Goal: Register for event/course

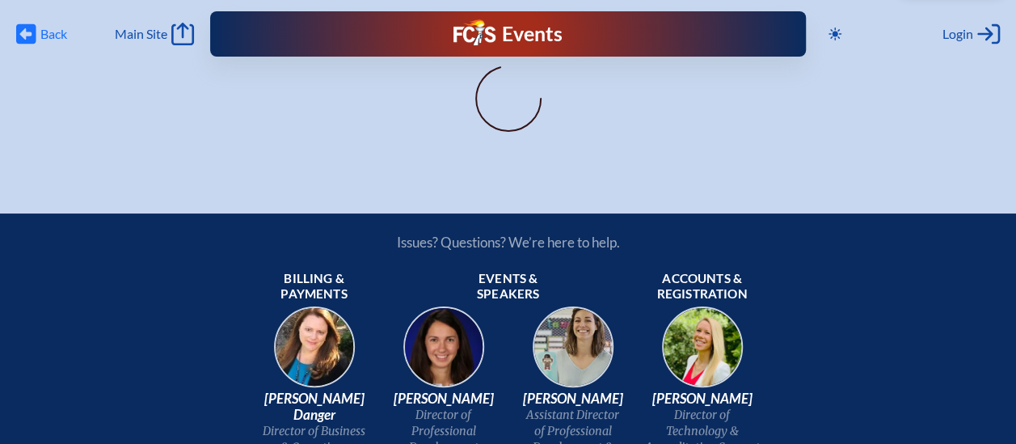
click at [45, 36] on span "Back" at bounding box center [53, 34] width 27 height 16
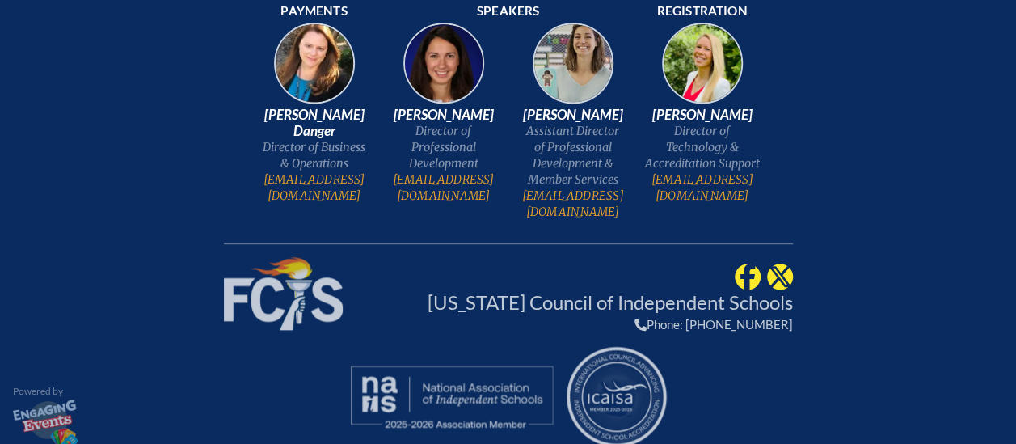
scroll to position [4186, 0]
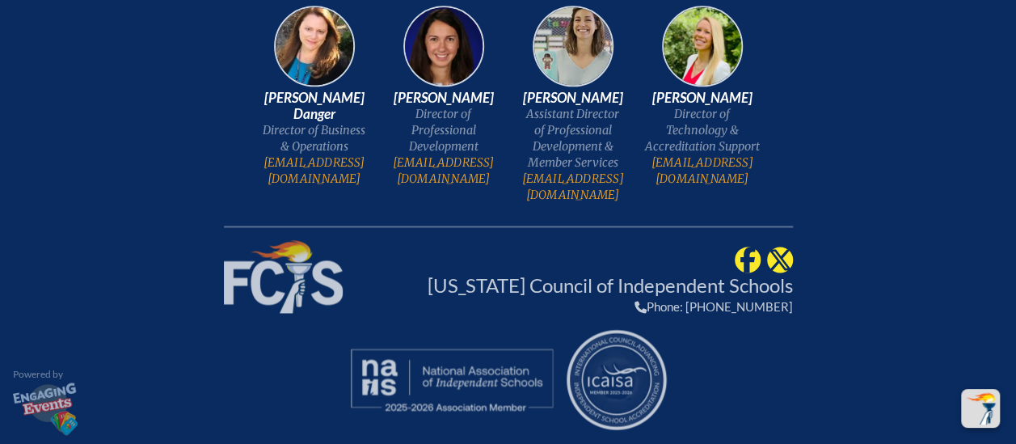
type input "[EMAIL_ADDRESS][DOMAIN_NAME]"
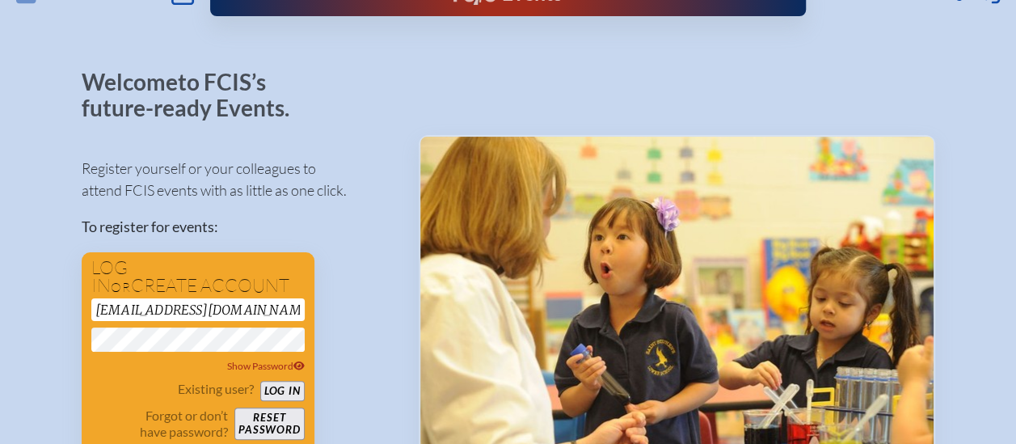
scroll to position [47, 0]
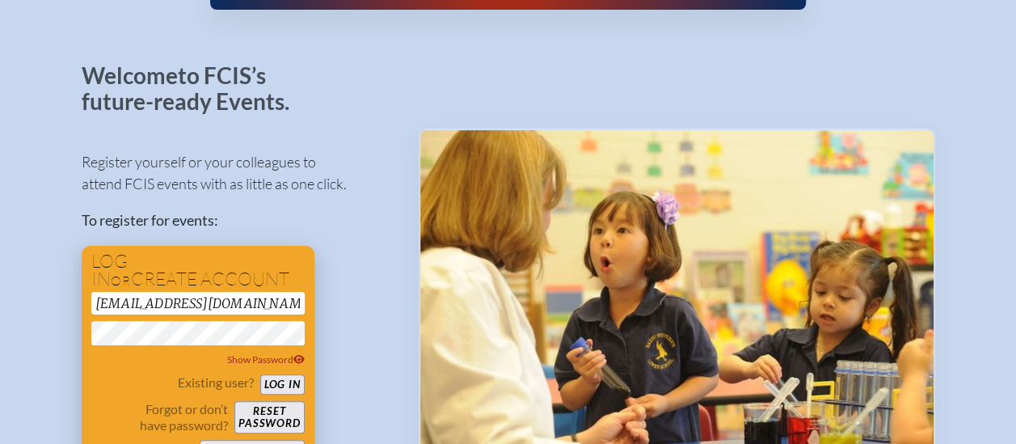
click at [294, 381] on button "Log in" at bounding box center [282, 384] width 44 height 20
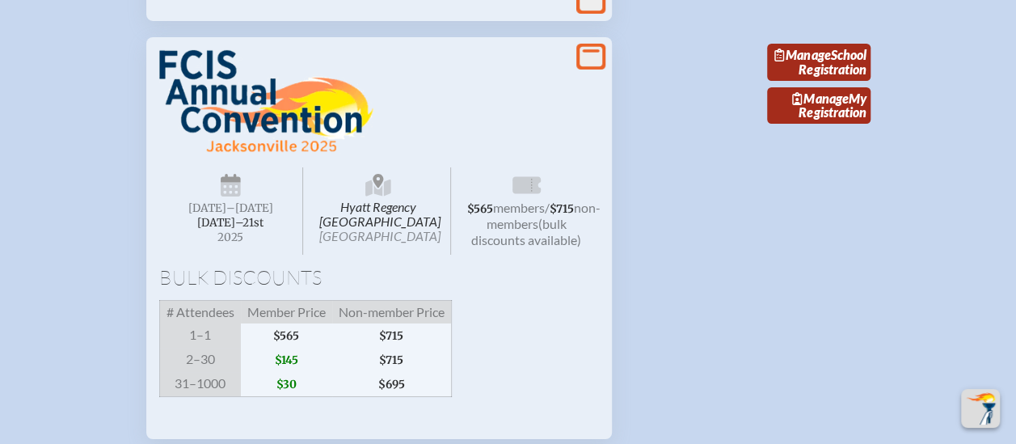
scroll to position [2790, 0]
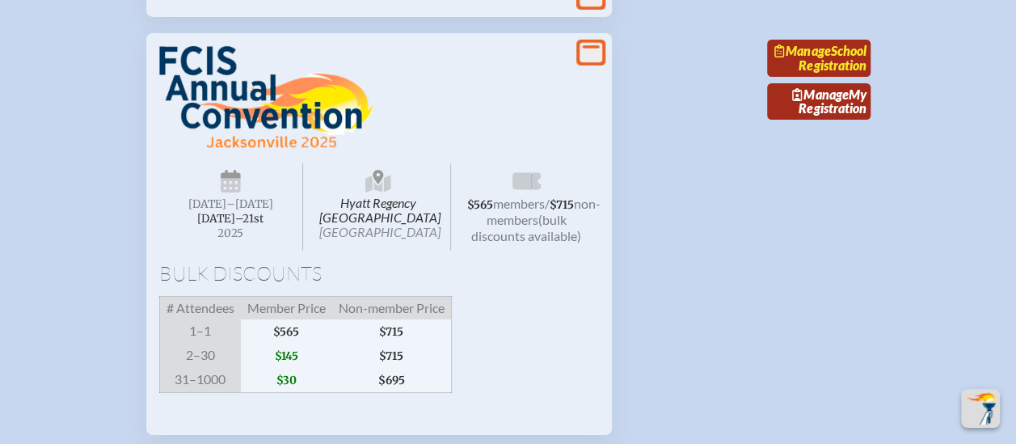
click at [831, 77] on link "Manage School Registration" at bounding box center [818, 58] width 103 height 37
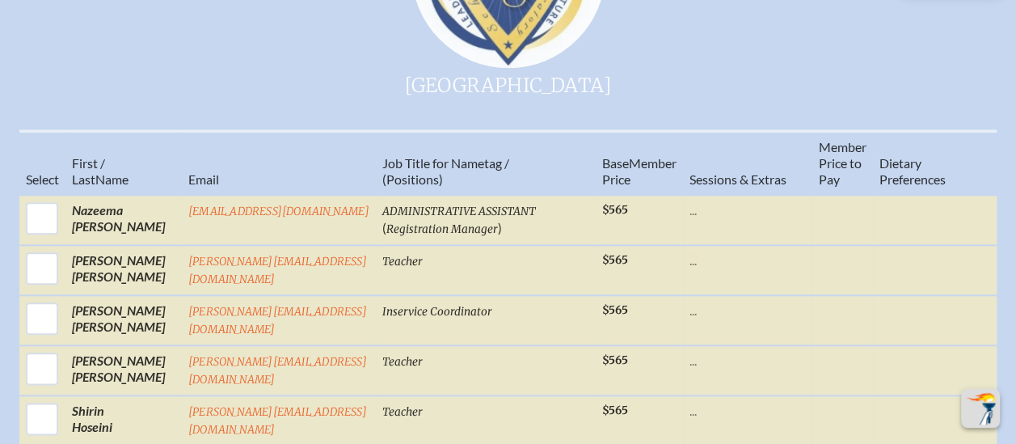
scroll to position [888, 0]
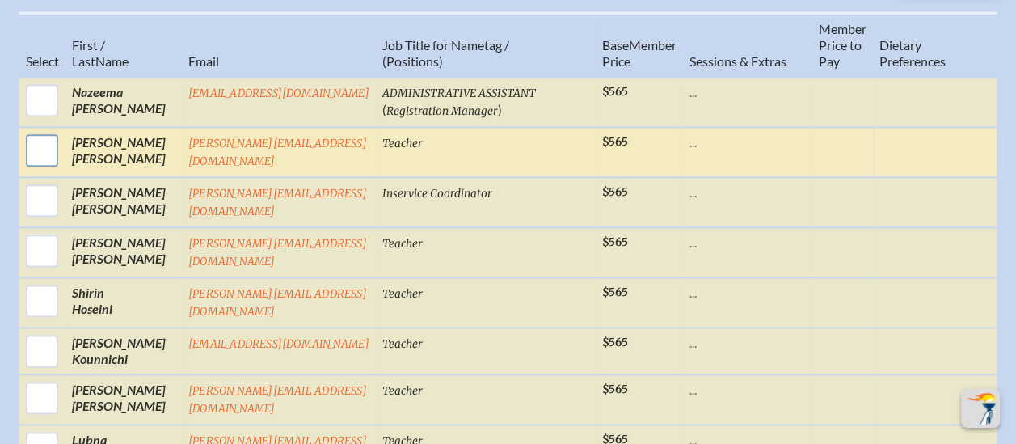
click at [41, 150] on input "checkbox" at bounding box center [42, 150] width 40 height 40
checkbox input "true"
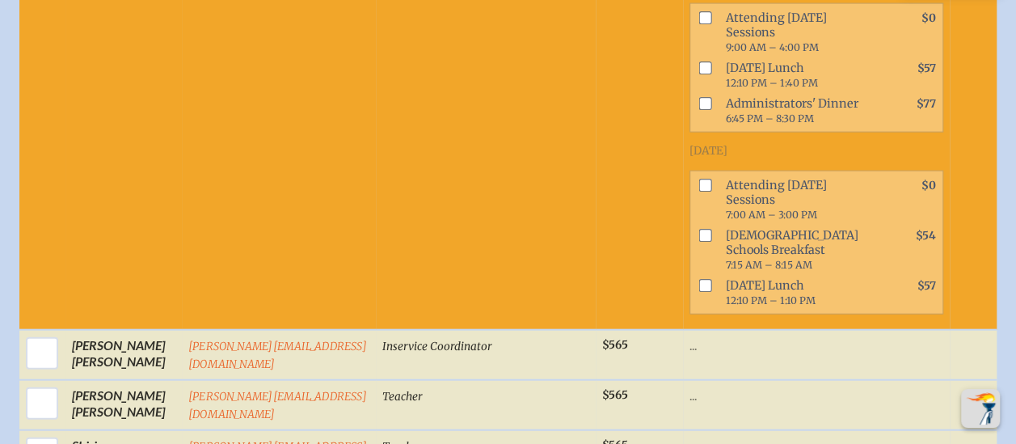
scroll to position [1720, 0]
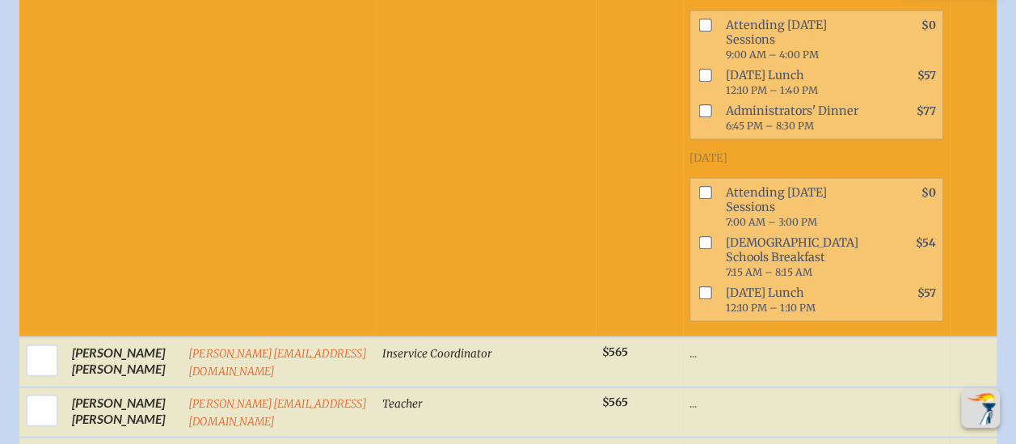
click at [735, 232] on span "Attending [DATE] Sessions 7:00 AM – 3:00 PM" at bounding box center [796, 207] width 152 height 50
click at [708, 199] on input "checkbox" at bounding box center [705, 192] width 13 height 13
checkbox input "true"
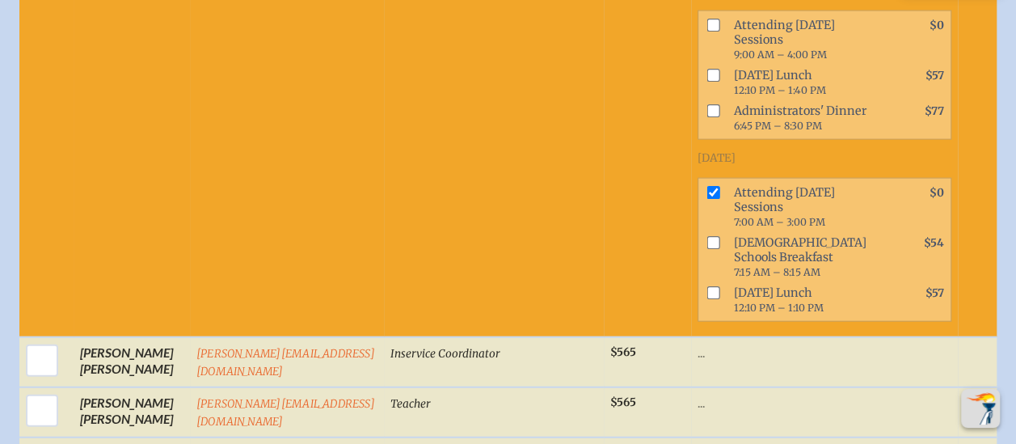
click at [715, 32] on input "checkbox" at bounding box center [713, 25] width 13 height 13
checkbox input "true"
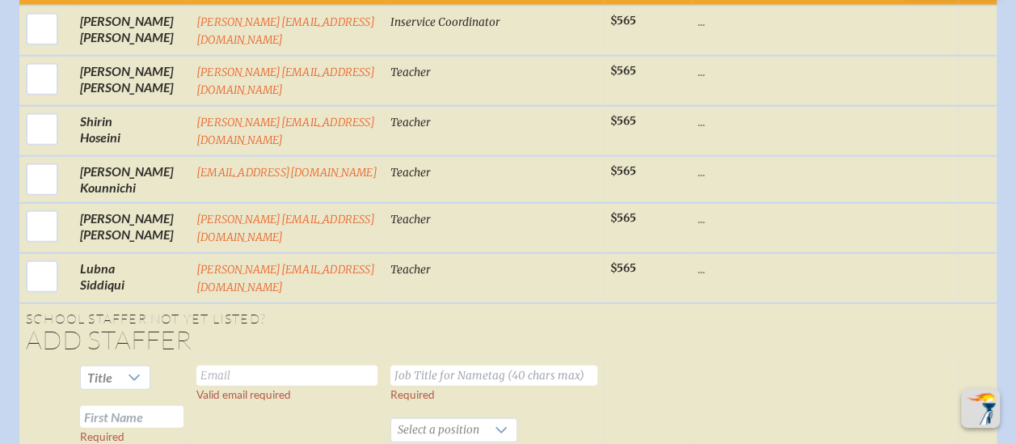
scroll to position [2055, 0]
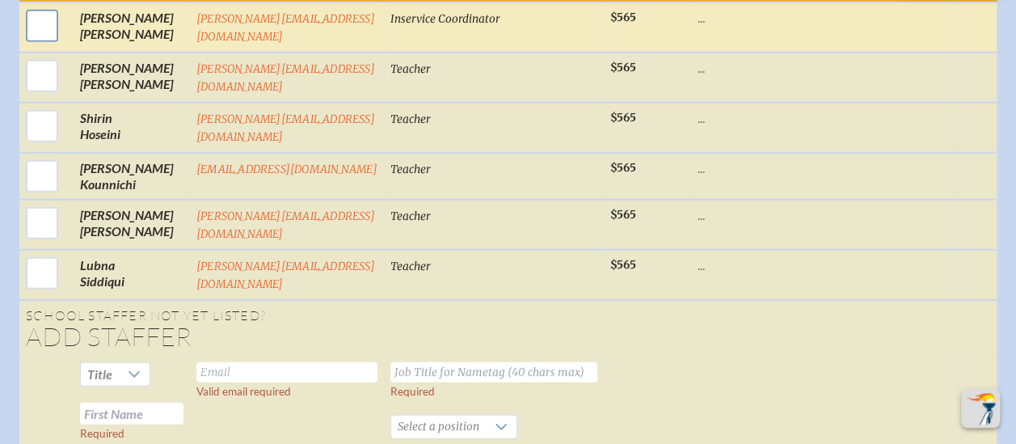
click at [30, 46] on input "checkbox" at bounding box center [42, 26] width 40 height 40
checkbox input "true"
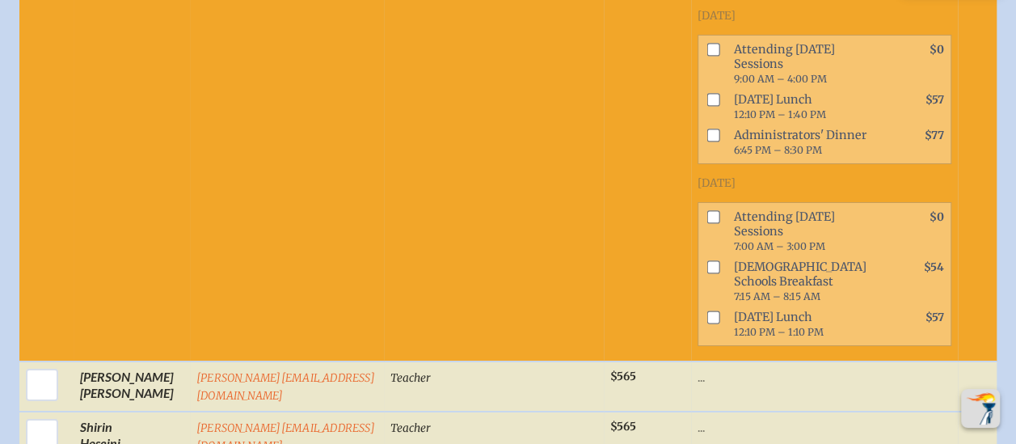
click at [720, 57] on input "checkbox" at bounding box center [713, 50] width 13 height 13
checkbox input "true"
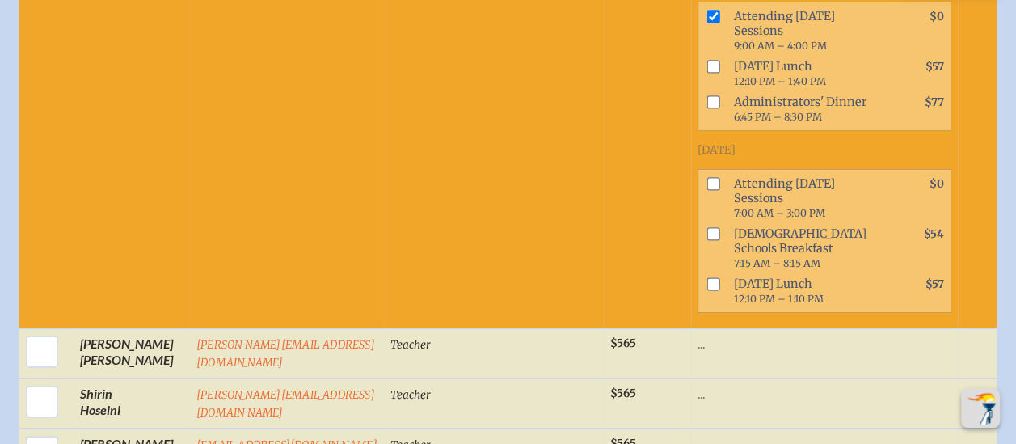
scroll to position [2788, 0]
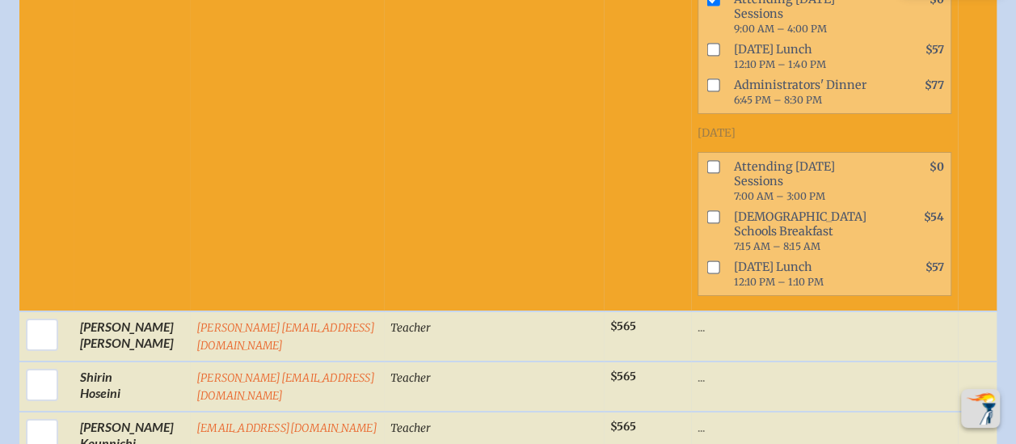
click at [714, 174] on input "checkbox" at bounding box center [713, 167] width 13 height 13
checkbox input "true"
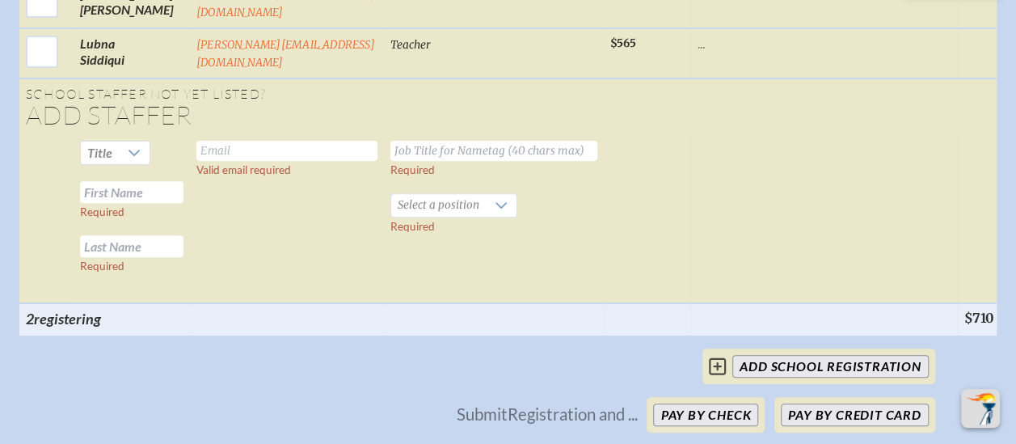
scroll to position [3272, 0]
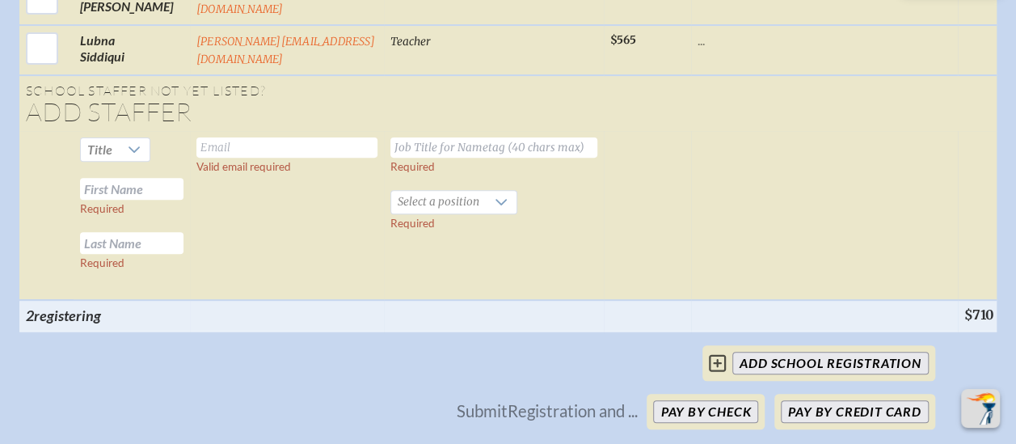
click at [295, 158] on input "text" at bounding box center [286, 147] width 181 height 20
type input "M.ELKHALDI@LPSCFL.ORG"
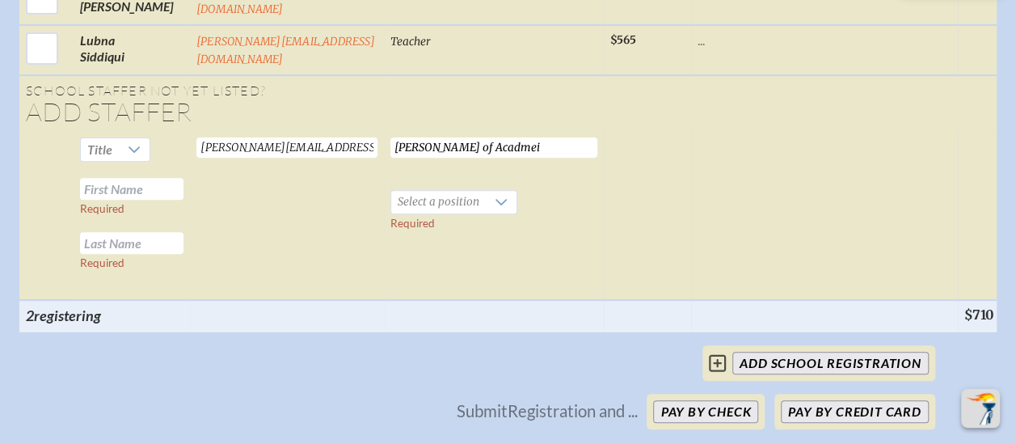
click at [538, 158] on input "Dean of Acadmei" at bounding box center [493, 147] width 207 height 20
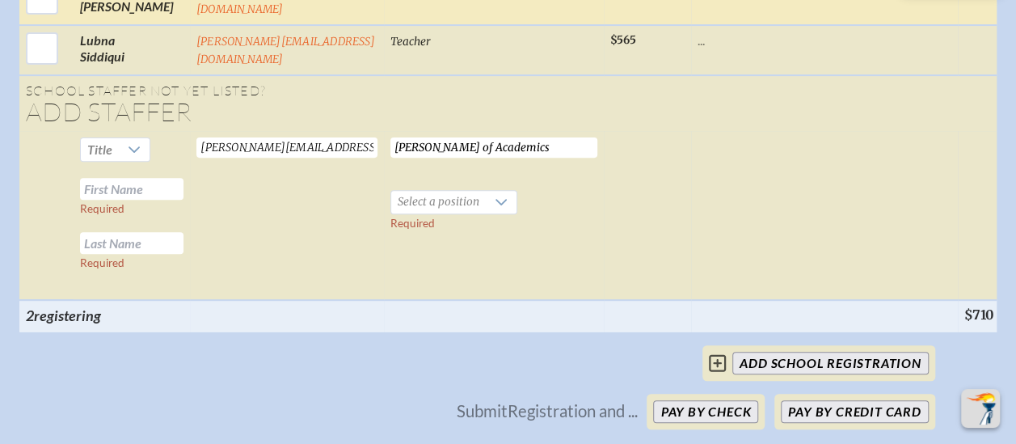
type input "Dean of Academics"
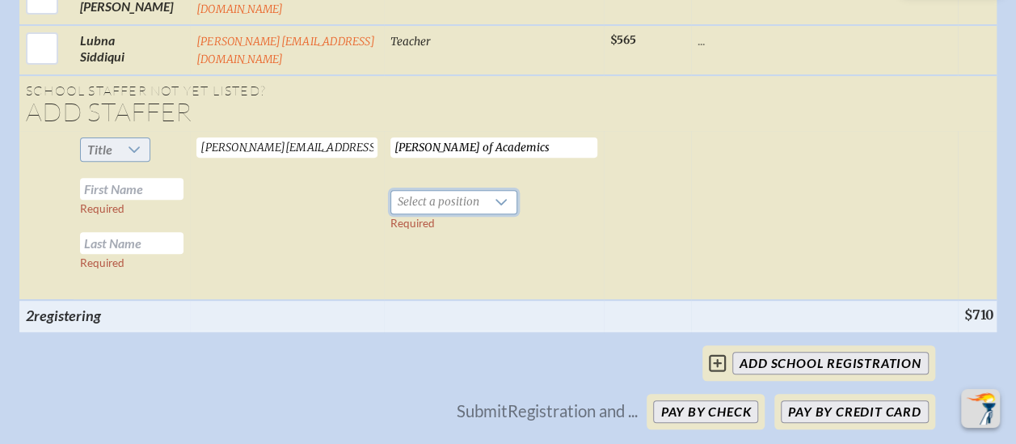
click at [101, 157] on span "Title" at bounding box center [99, 148] width 25 height 15
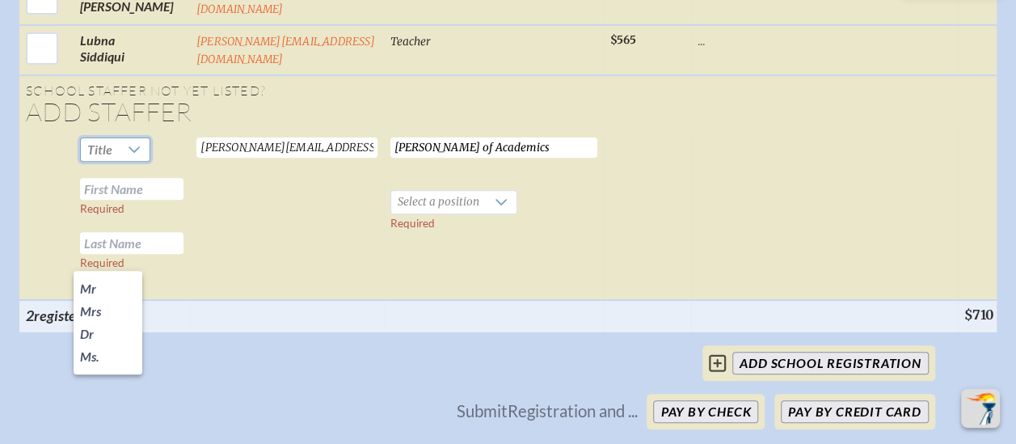
click at [198, 158] on input "M.ELKHALDI@LPSCFL.ORG" at bounding box center [286, 147] width 181 height 20
click at [95, 306] on span "Mrs" at bounding box center [90, 311] width 21 height 16
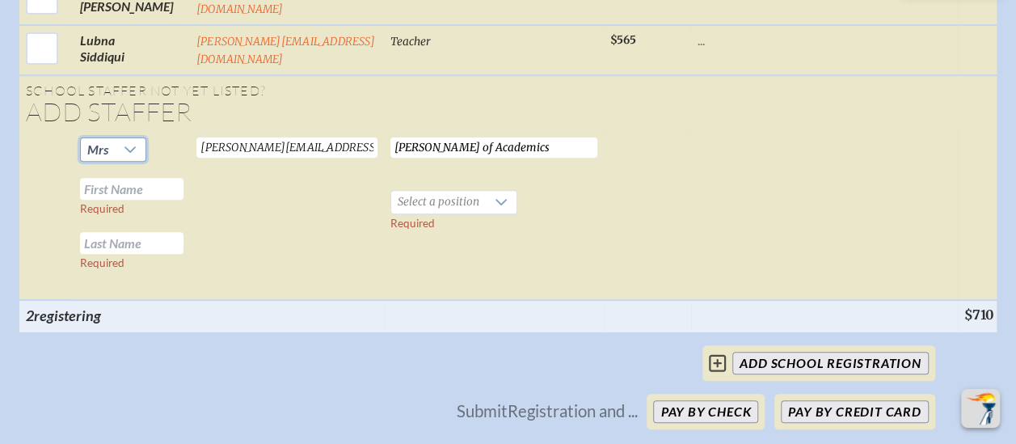
click at [129, 200] on input "text" at bounding box center [131, 189] width 103 height 22
type input "Manar"
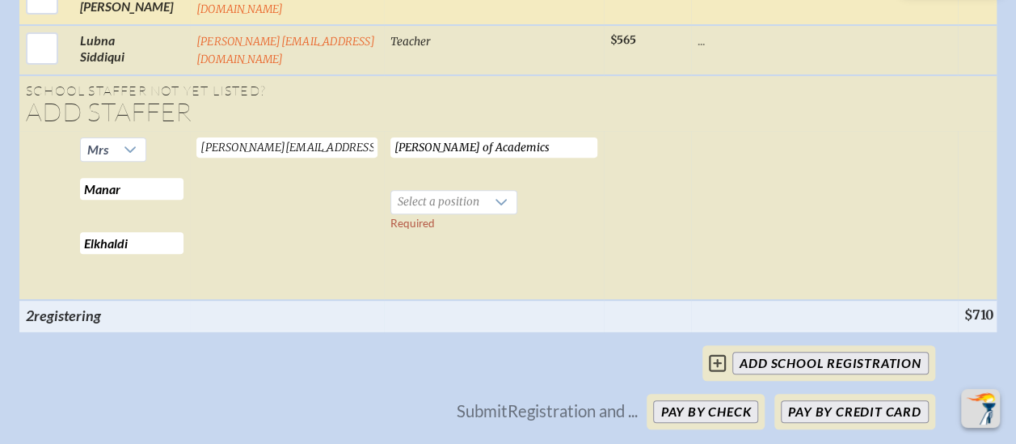
type input "Elkhaldi"
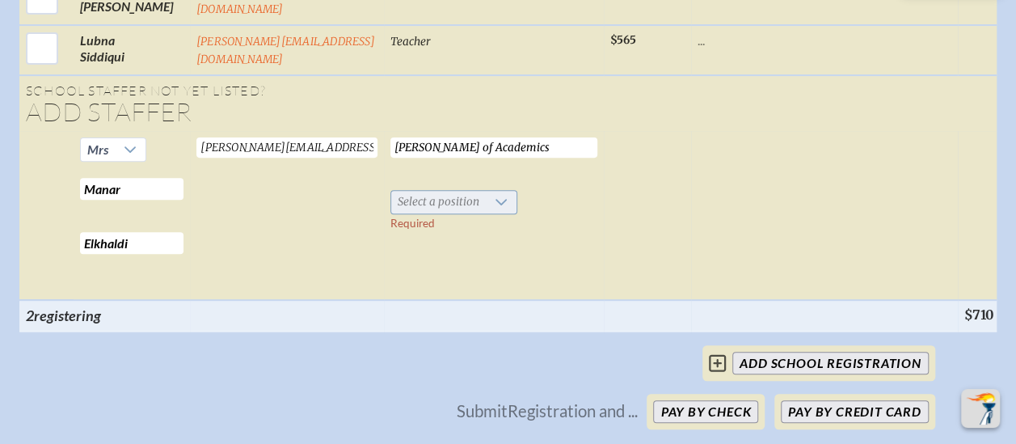
click at [486, 213] on span "Select a position" at bounding box center [438, 202] width 95 height 23
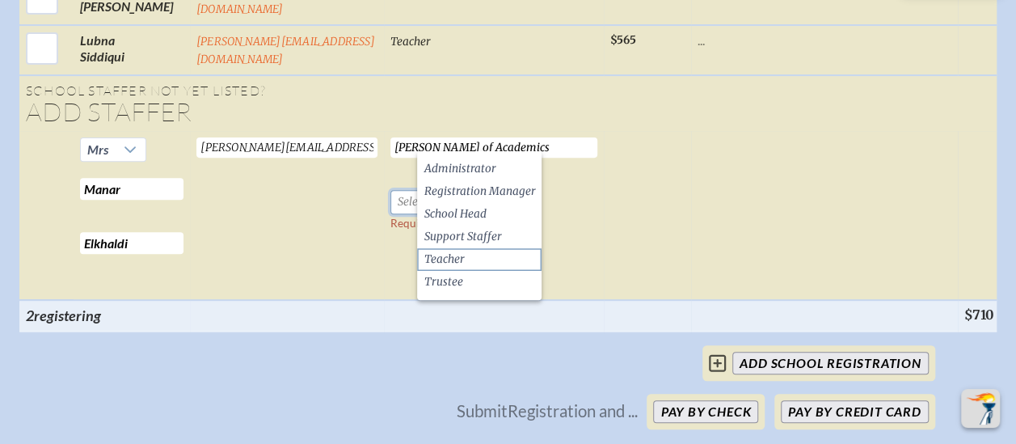
click at [463, 250] on li "Teacher" at bounding box center [479, 259] width 125 height 23
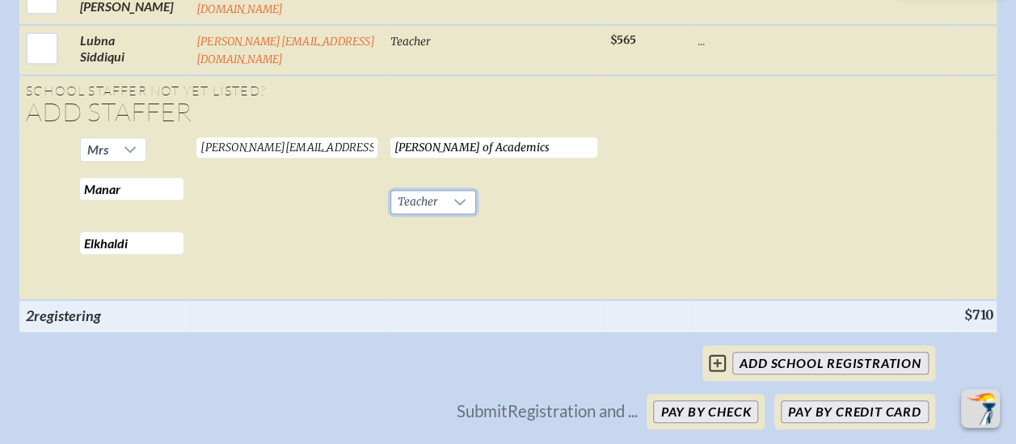
click at [568, 300] on td "Dean of Academics Required Teacher Required" at bounding box center [494, 215] width 220 height 169
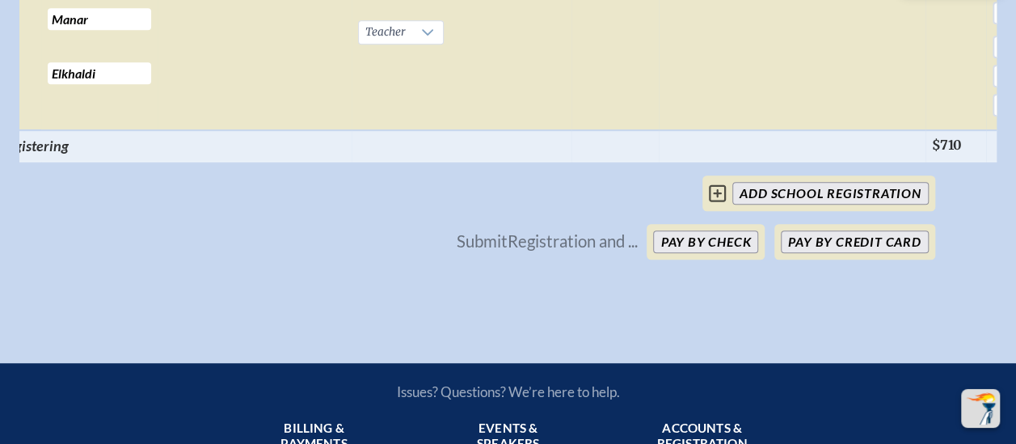
scroll to position [3443, 0]
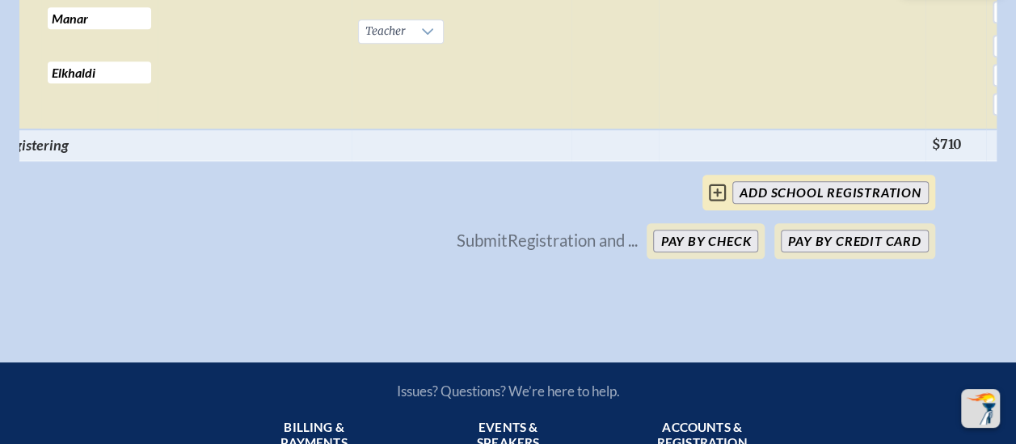
click at [720, 202] on icon at bounding box center [717, 192] width 17 height 19
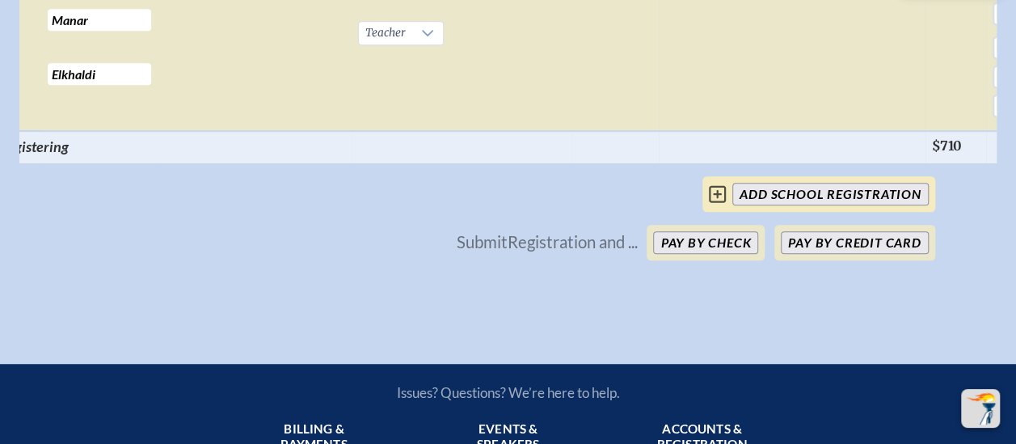
scroll to position [0, 0]
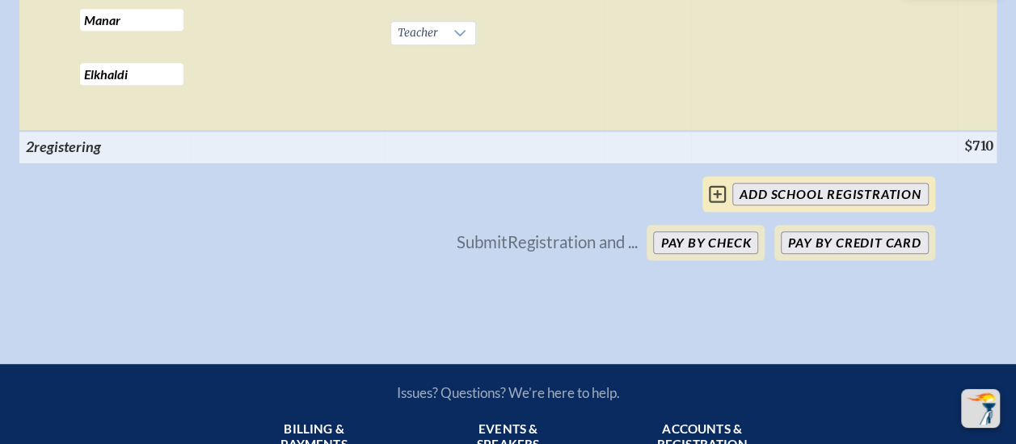
click at [720, 202] on icon at bounding box center [717, 193] width 17 height 17
click at [813, 205] on input "add School Registration" at bounding box center [830, 194] width 196 height 23
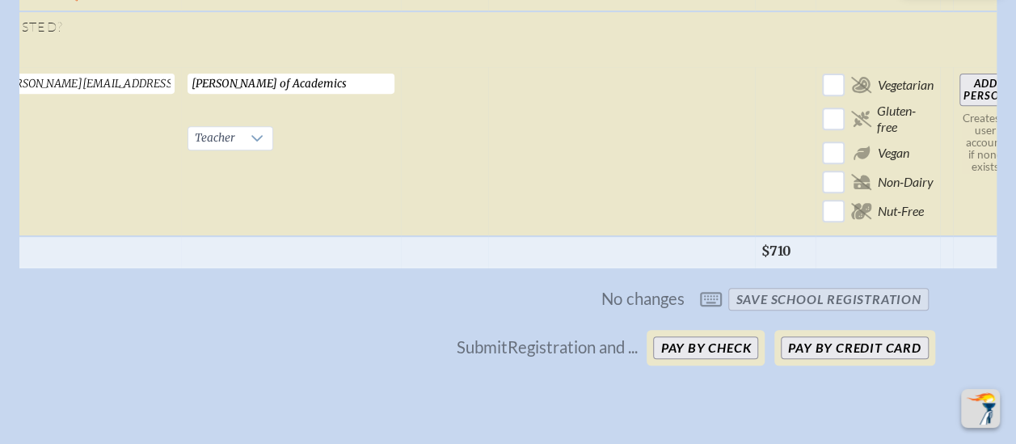
scroll to position [3331, 12]
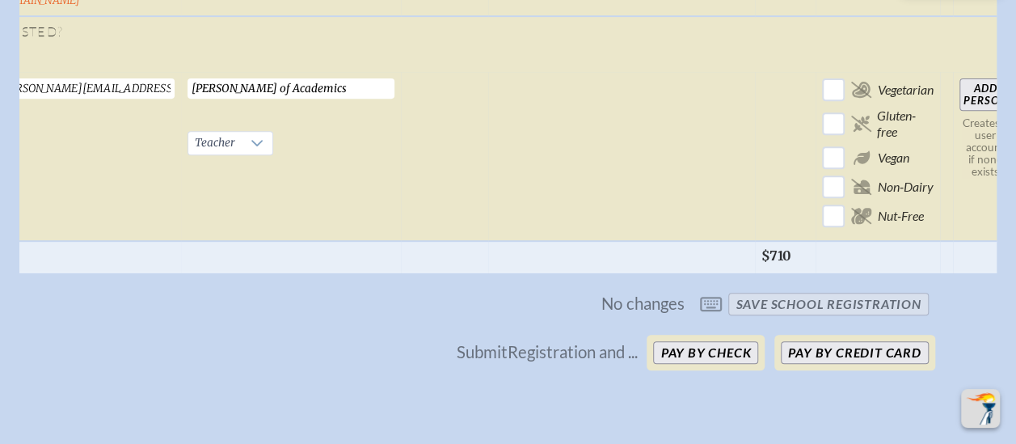
click at [969, 111] on input "Add Person" at bounding box center [986, 94] width 52 height 32
checkbox input "false"
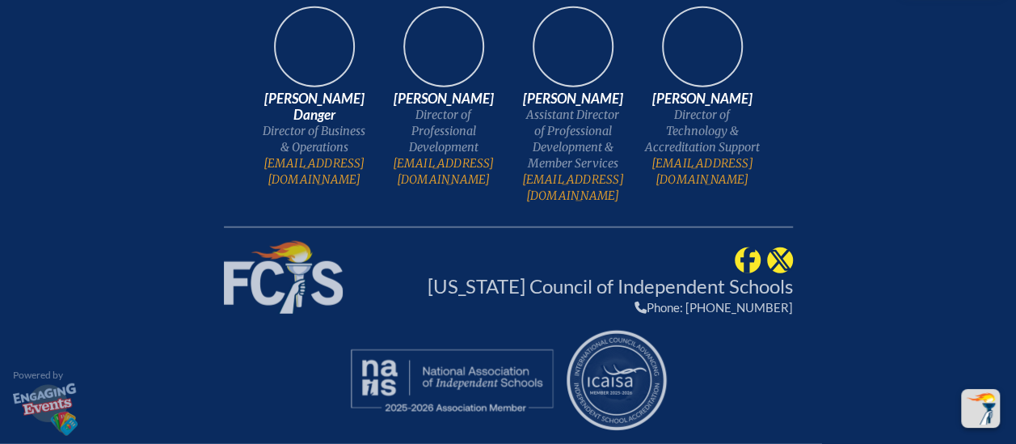
scroll to position [0, 76]
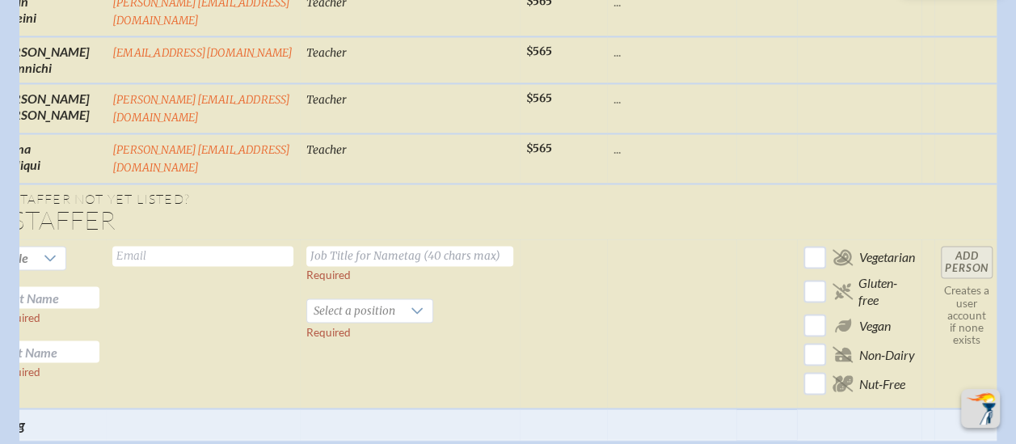
checkbox input "true"
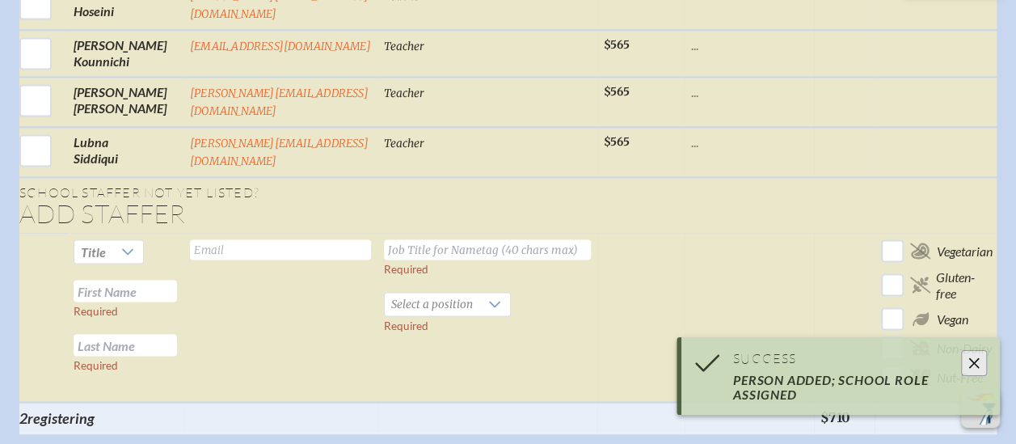
scroll to position [0, 0]
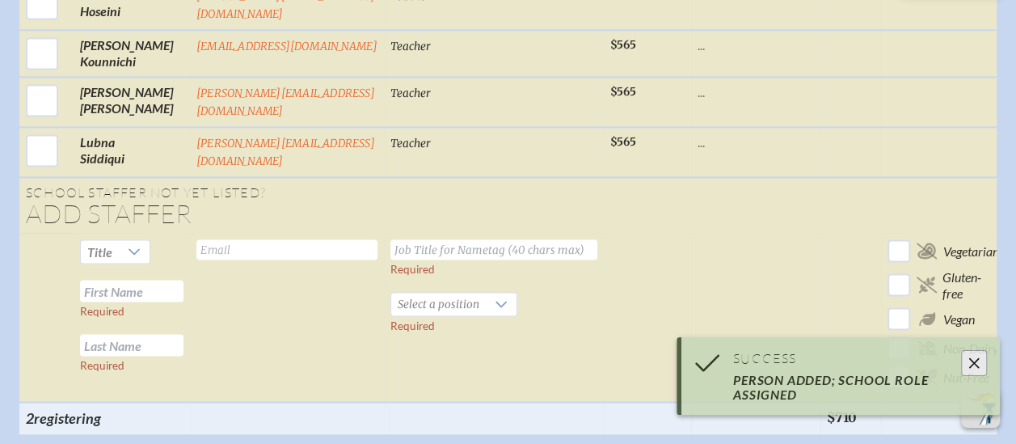
click at [255, 246] on input "text" at bounding box center [286, 249] width 181 height 20
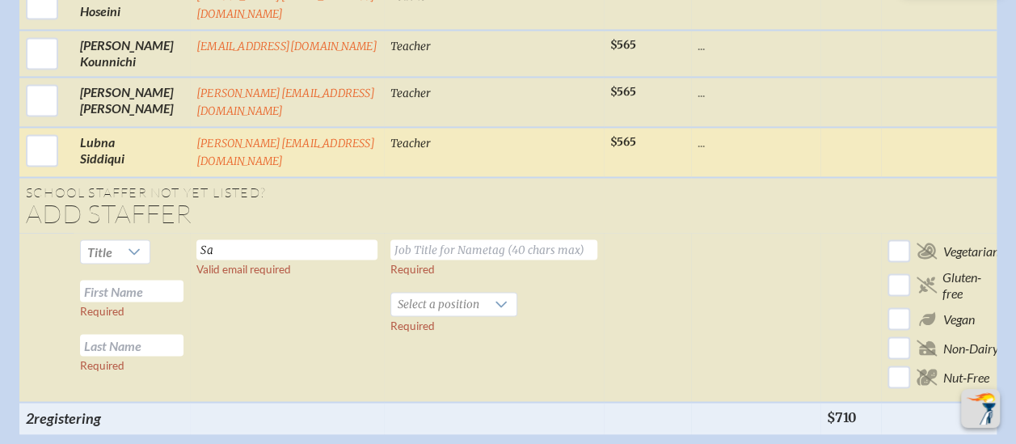
type input "S"
type input "s.chaibi@lpscfl.org"
type input "a"
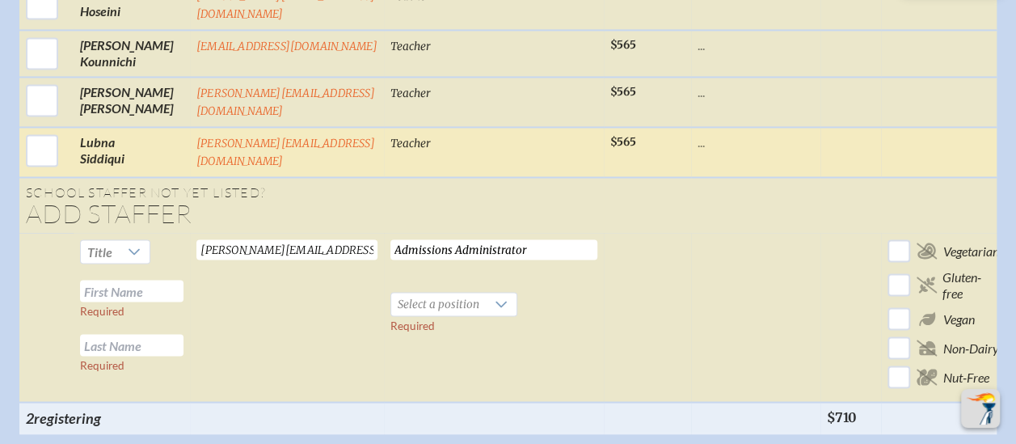
type input "Admissions Administrator"
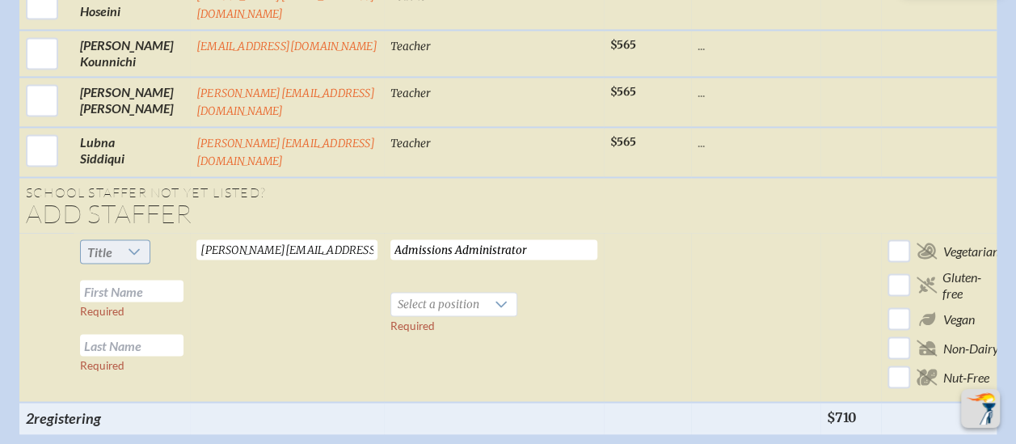
click at [95, 246] on span "Title" at bounding box center [100, 251] width 38 height 23
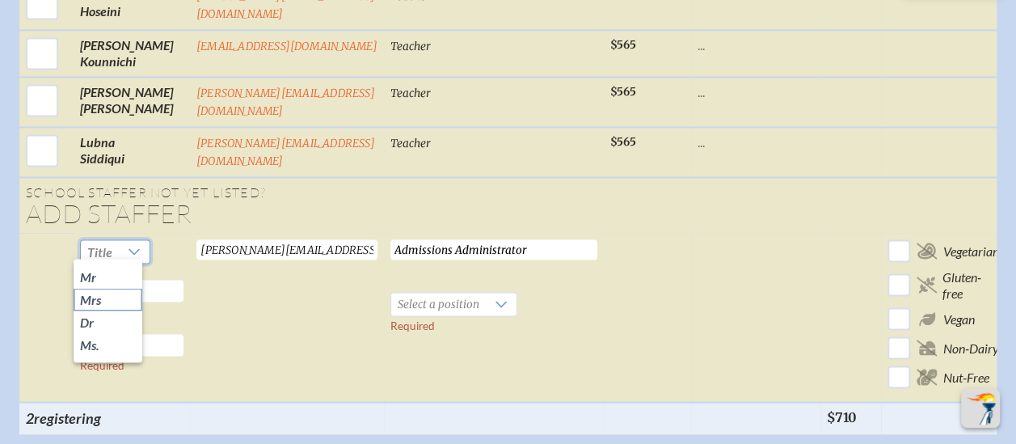
click at [93, 302] on li "Mrs" at bounding box center [108, 299] width 69 height 23
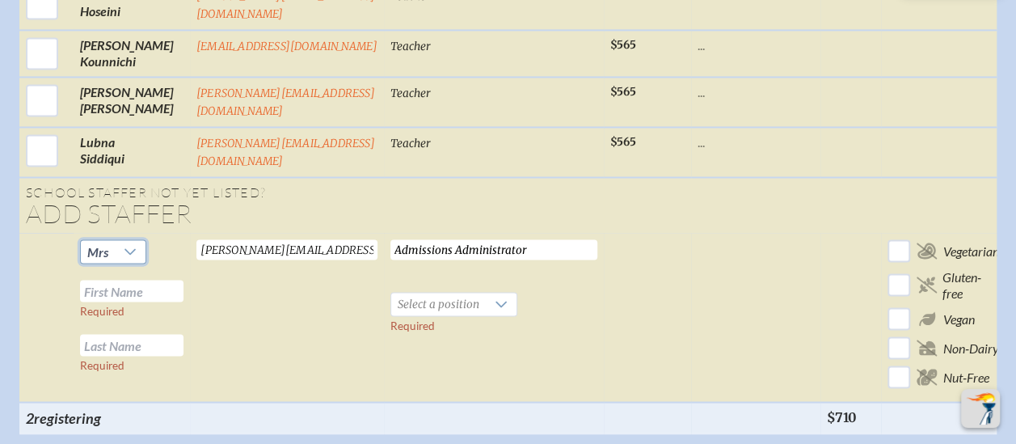
click at [135, 281] on input "text" at bounding box center [131, 291] width 103 height 22
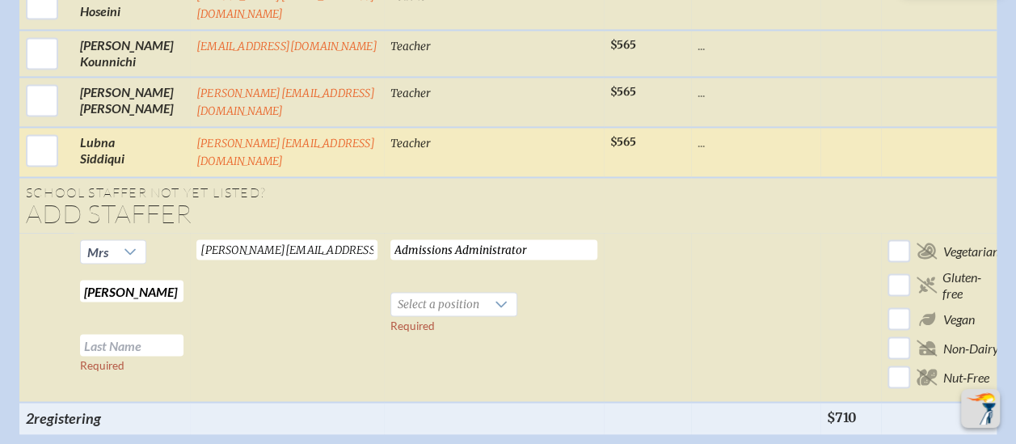
type input "Sara"
type input "Chaibi"
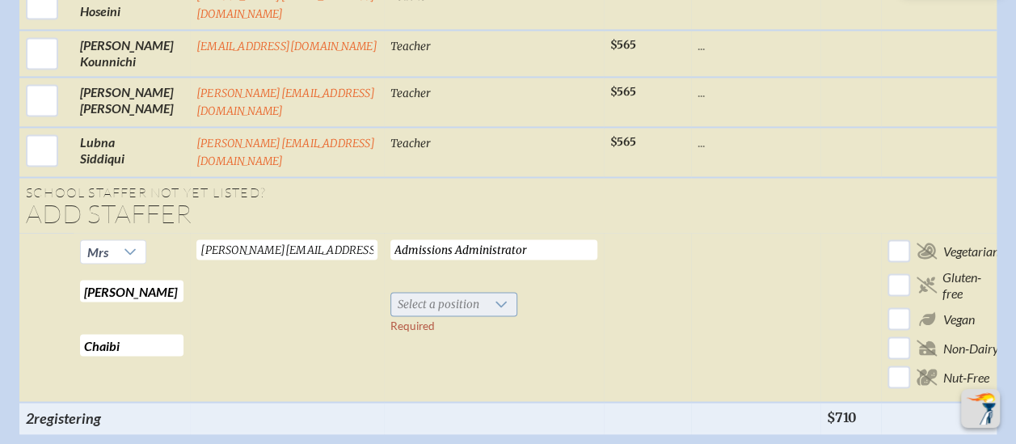
click at [477, 302] on span "Select a position" at bounding box center [438, 304] width 95 height 23
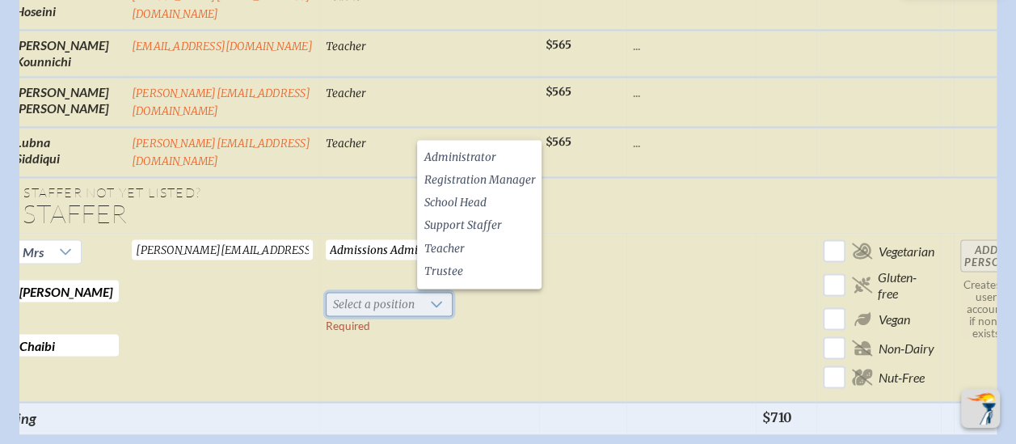
scroll to position [0, 82]
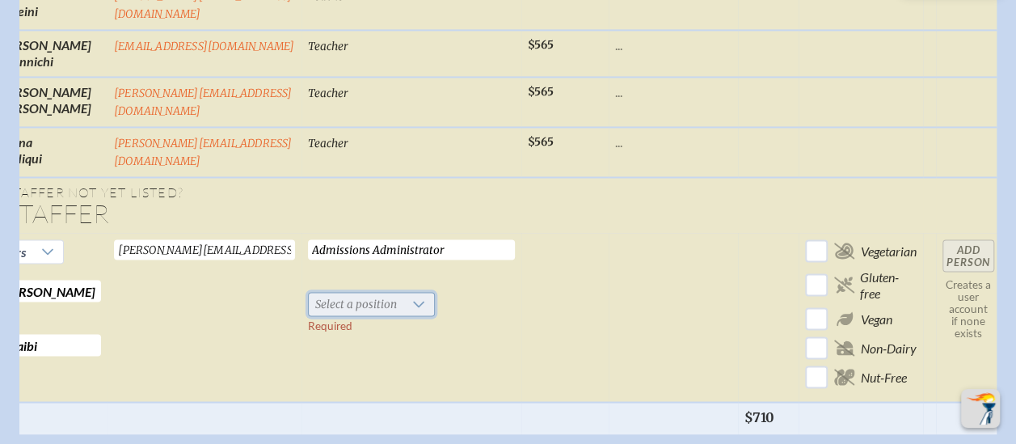
click at [403, 302] on span "Select a position" at bounding box center [356, 304] width 95 height 23
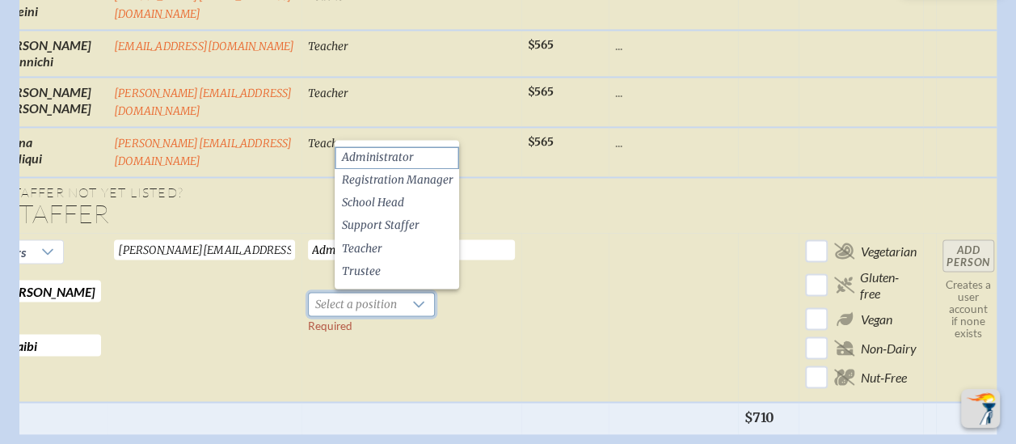
click at [402, 158] on li "Administrator" at bounding box center [397, 157] width 125 height 23
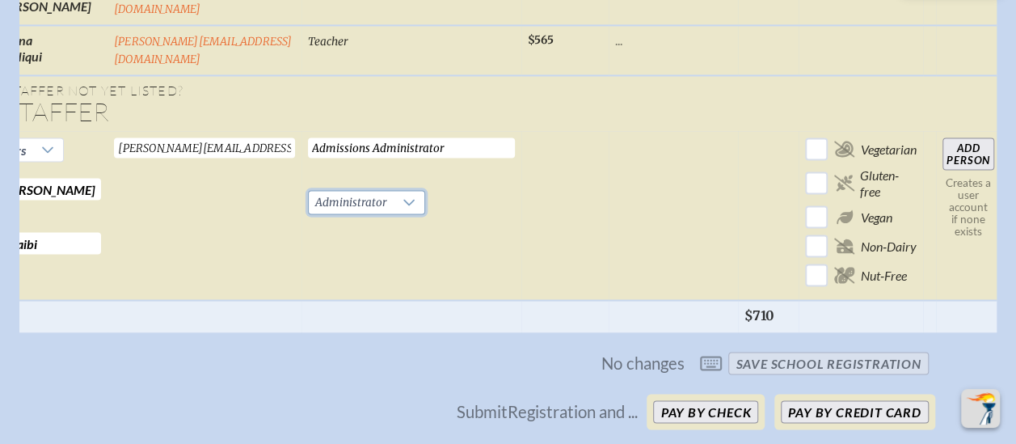
scroll to position [1390, 12]
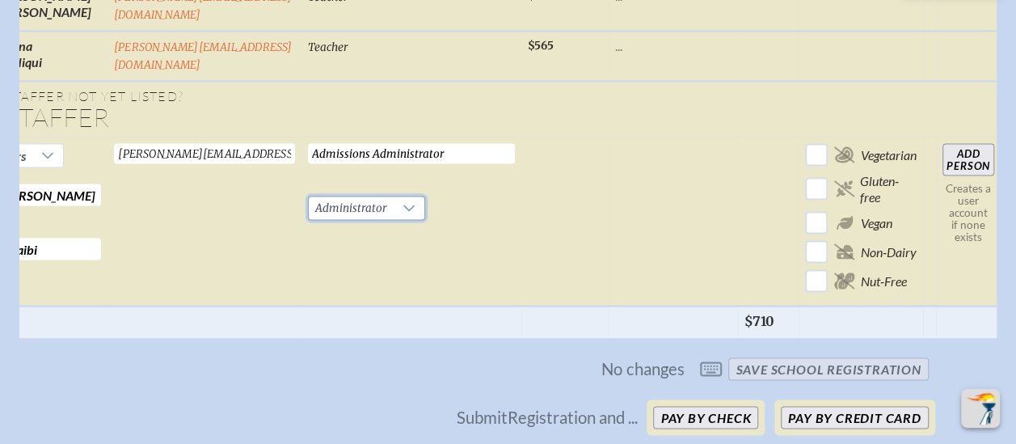
click at [980, 162] on input "Add Person" at bounding box center [969, 159] width 52 height 32
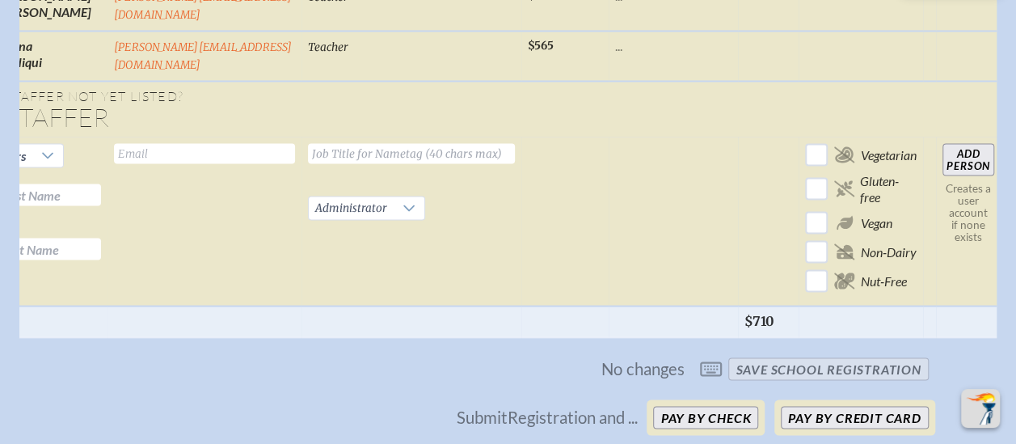
checkbox input "false"
checkbox input "true"
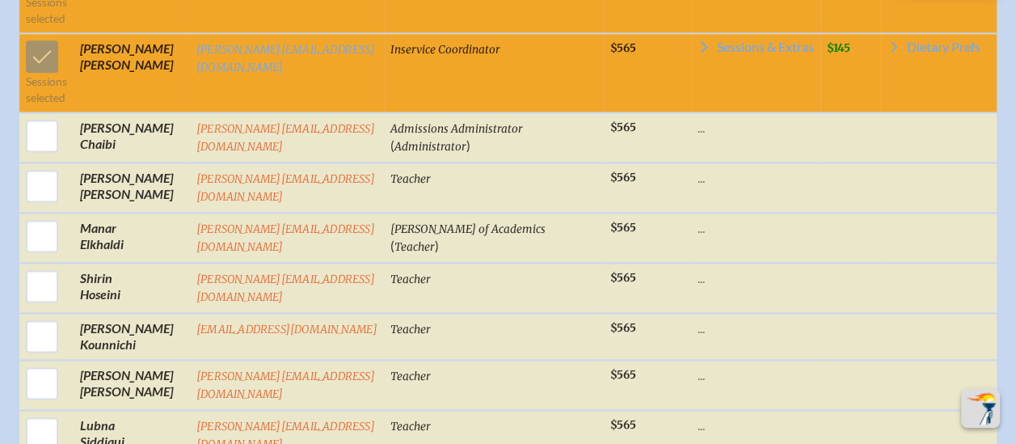
scroll to position [1065, 0]
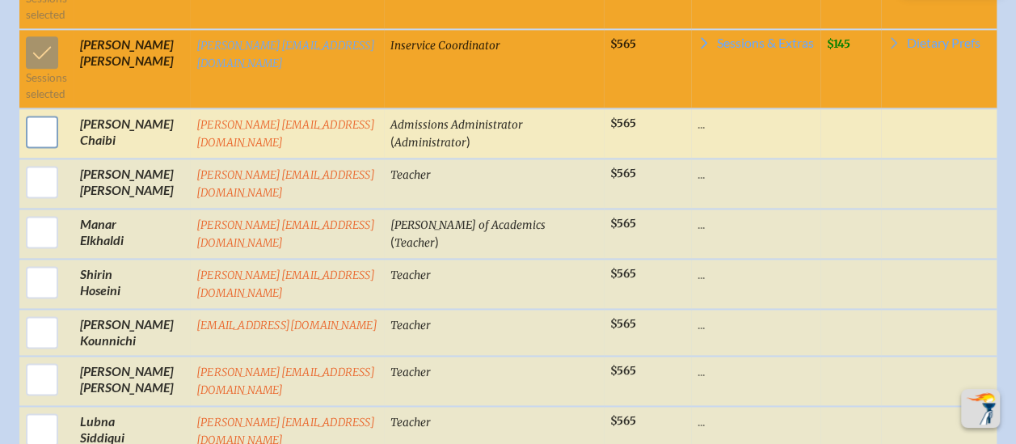
click at [28, 139] on input "checkbox" at bounding box center [42, 132] width 40 height 40
checkbox input "true"
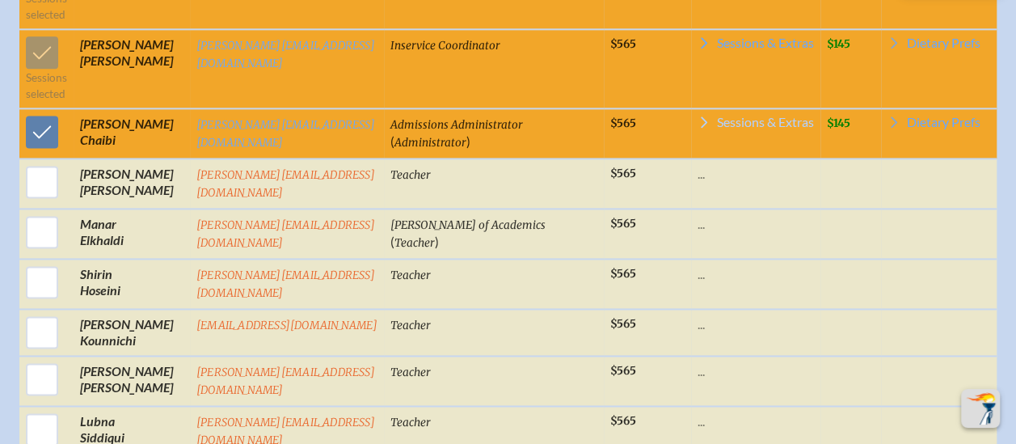
click at [741, 129] on span "Sessions & Extras" at bounding box center [765, 122] width 97 height 13
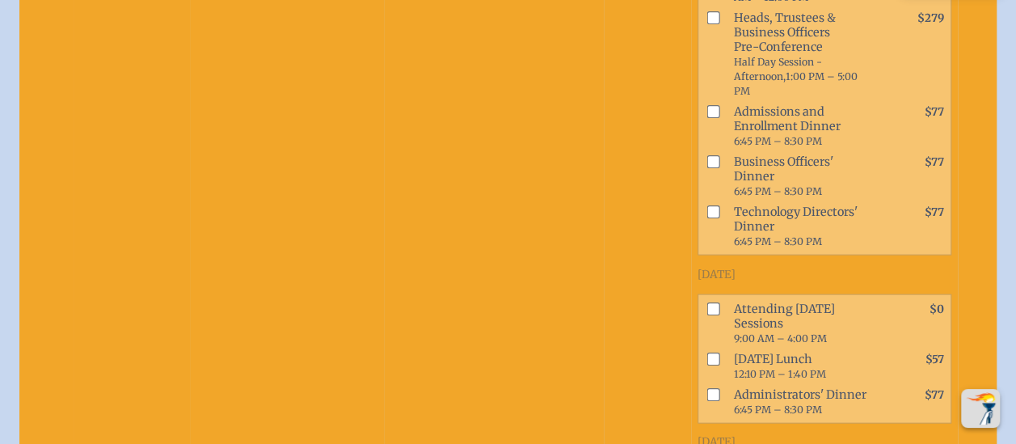
scroll to position [1633, 0]
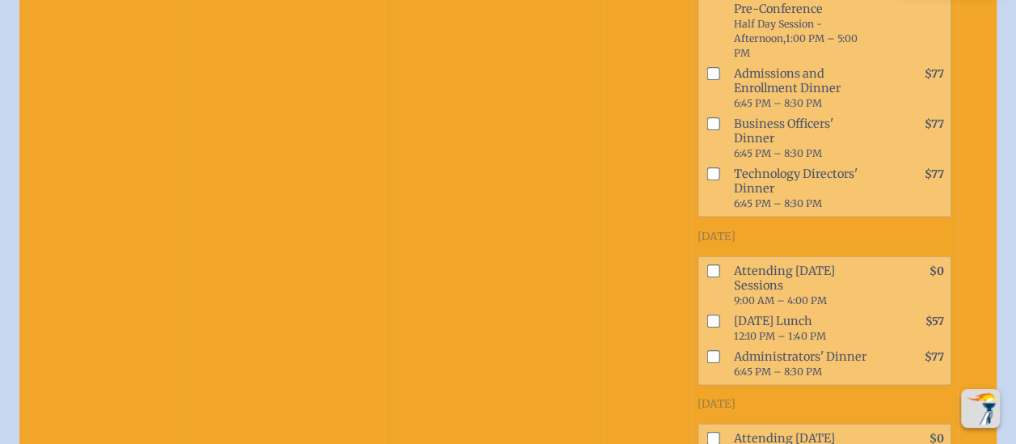
click at [716, 277] on input "checkbox" at bounding box center [713, 270] width 13 height 13
checkbox input "true"
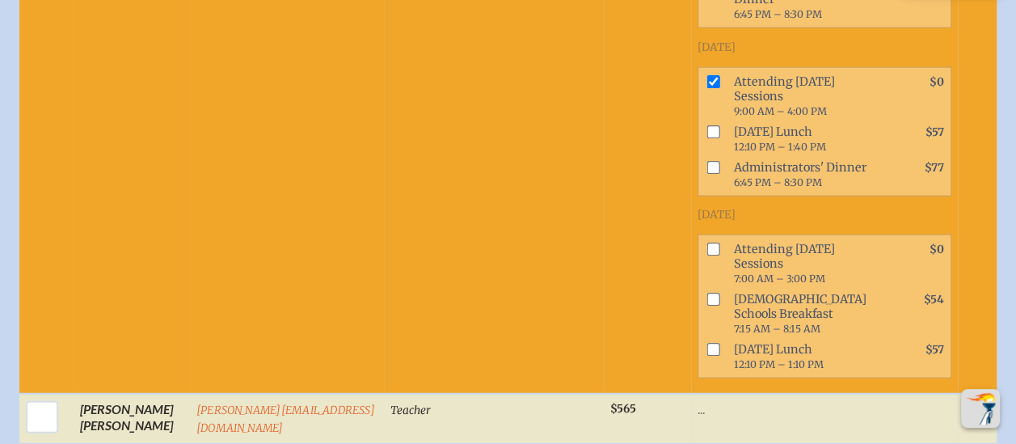
scroll to position [1830, 0]
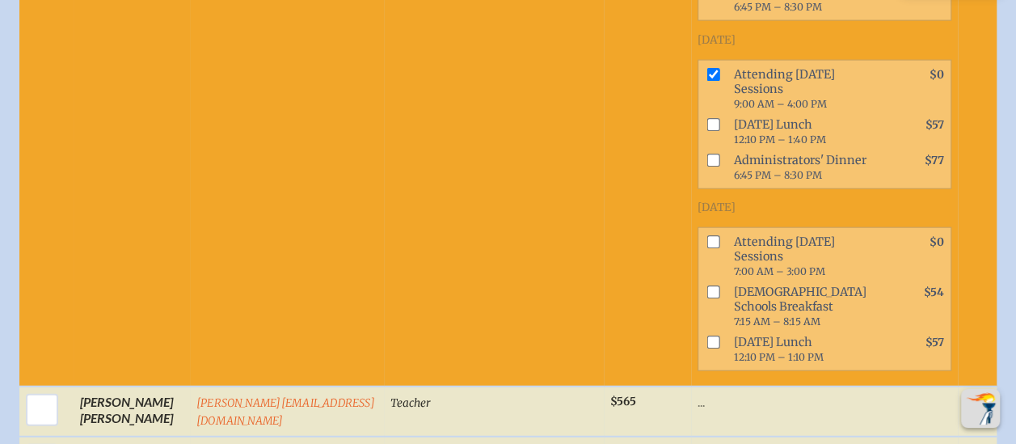
click at [716, 248] on input "checkbox" at bounding box center [713, 241] width 13 height 13
checkbox input "true"
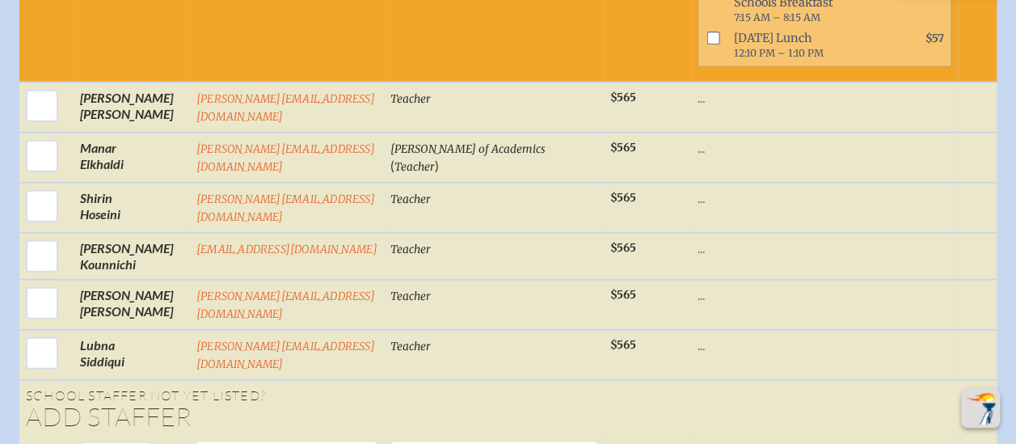
scroll to position [2133, 0]
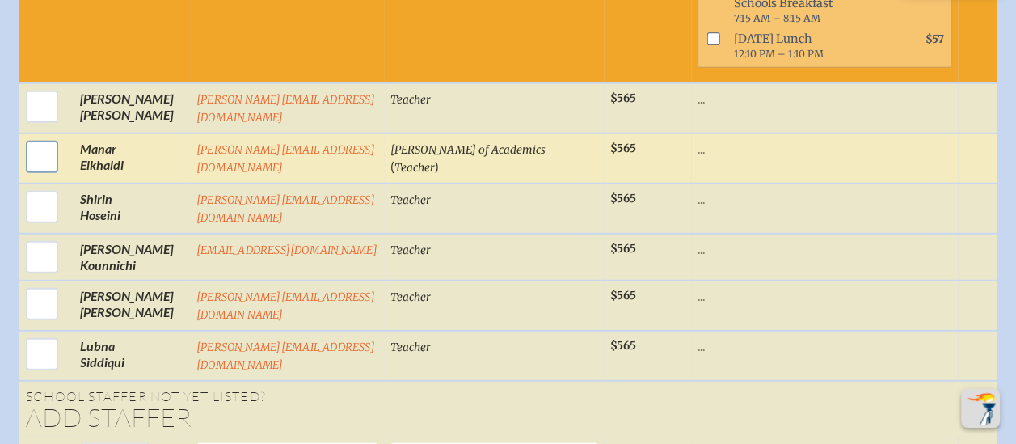
click at [32, 177] on input "checkbox" at bounding box center [42, 157] width 40 height 40
checkbox input "true"
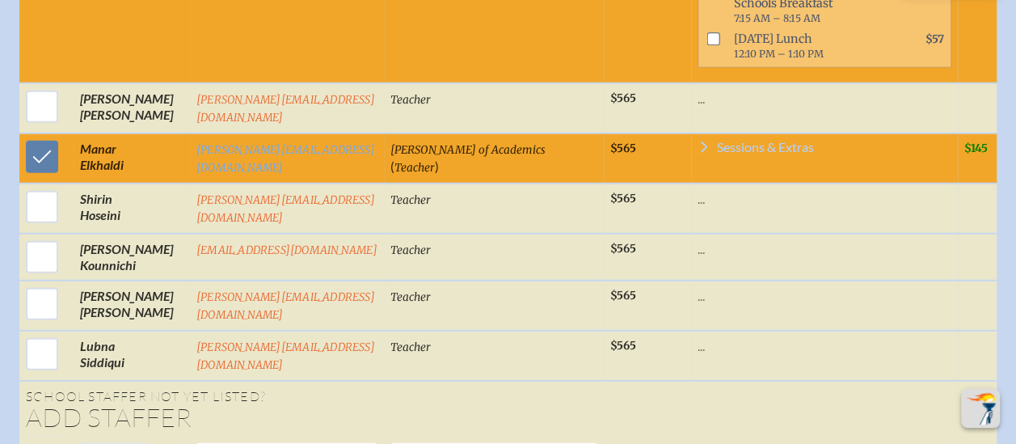
click at [773, 154] on span "Sessions & Extras" at bounding box center [765, 147] width 97 height 13
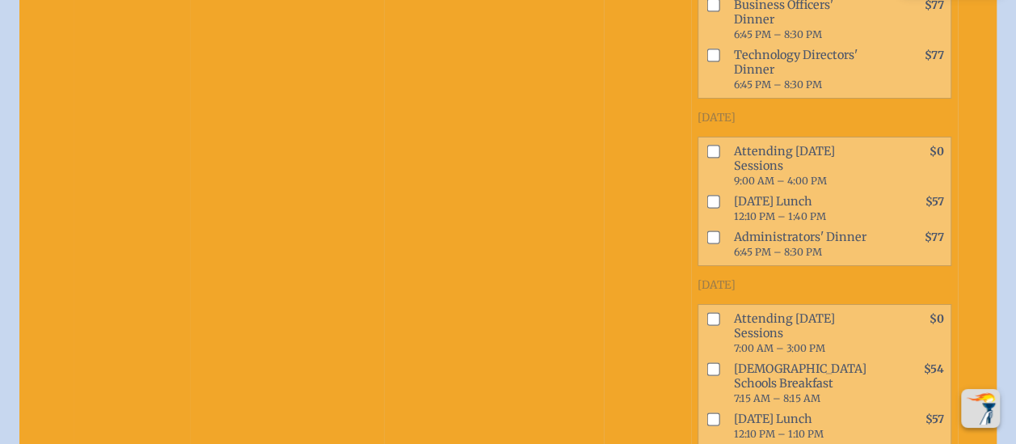
click at [720, 158] on input "checkbox" at bounding box center [713, 152] width 13 height 13
checkbox input "true"
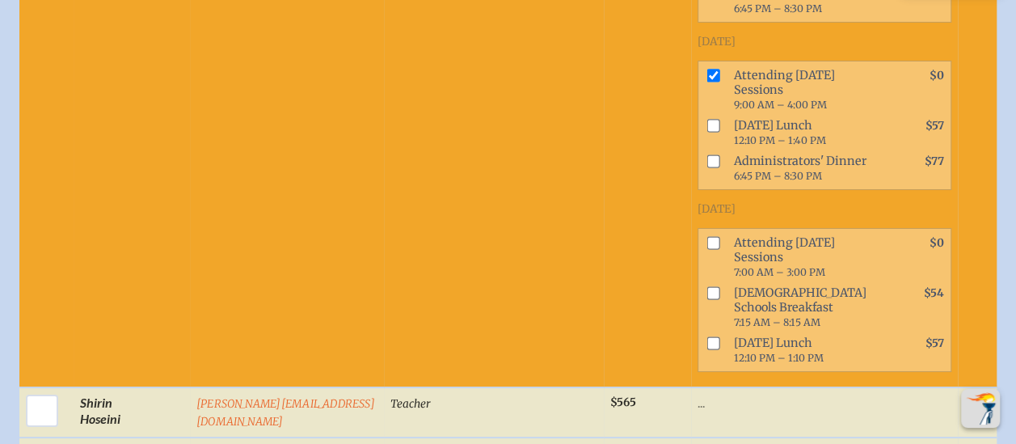
scroll to position [2936, 0]
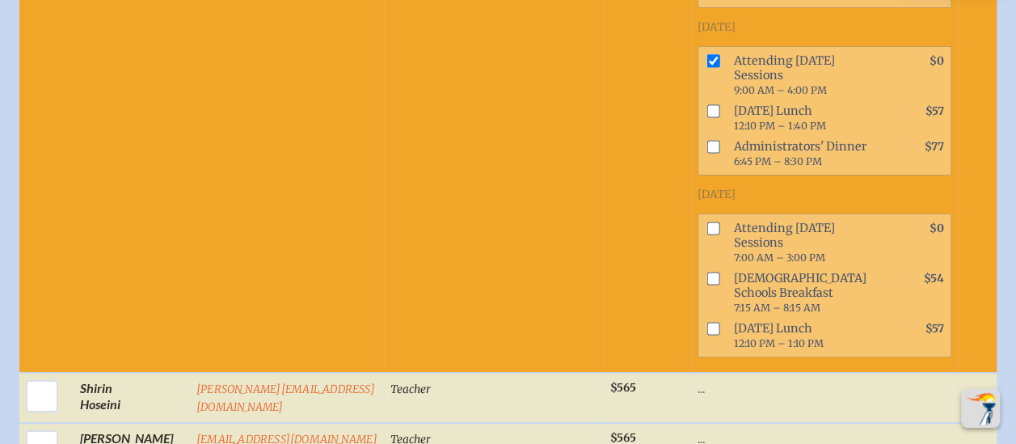
click at [720, 235] on input "checkbox" at bounding box center [713, 228] width 13 height 13
checkbox input "true"
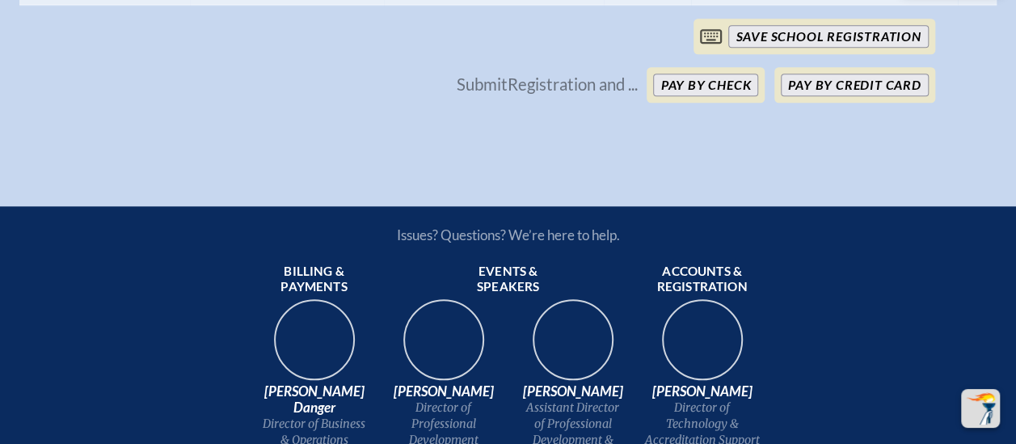
scroll to position [3758, 0]
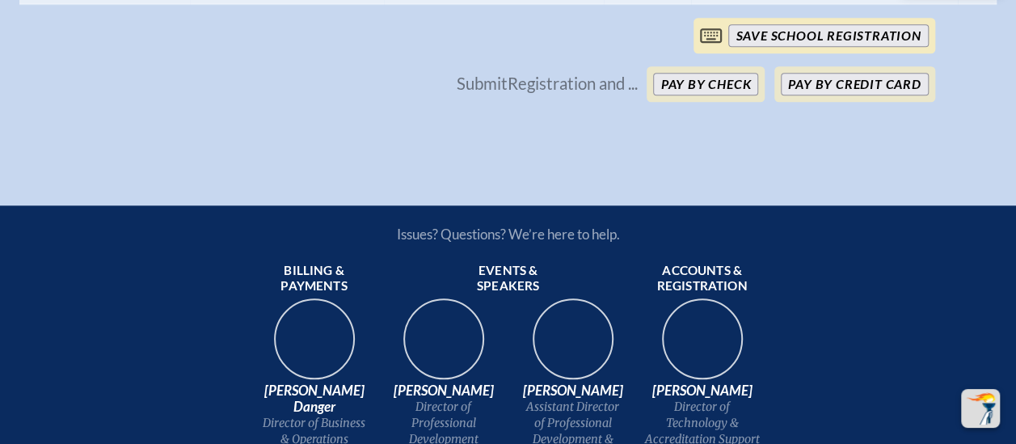
click at [842, 47] on input "save School Registration" at bounding box center [828, 35] width 200 height 23
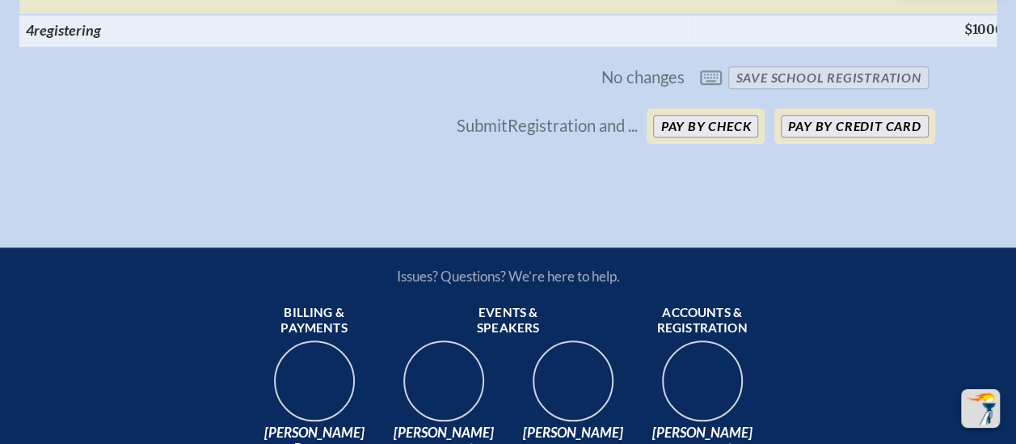
scroll to position [3708, 0]
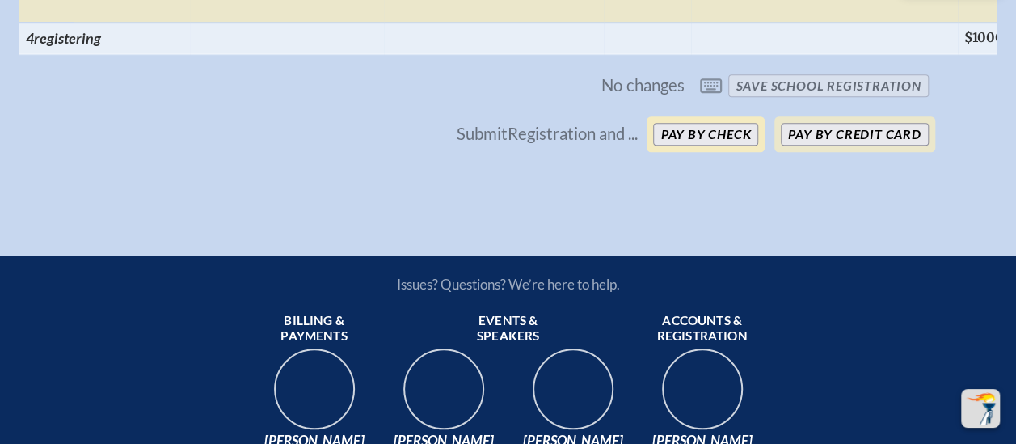
click at [734, 146] on button "Pay by Check" at bounding box center [705, 134] width 105 height 23
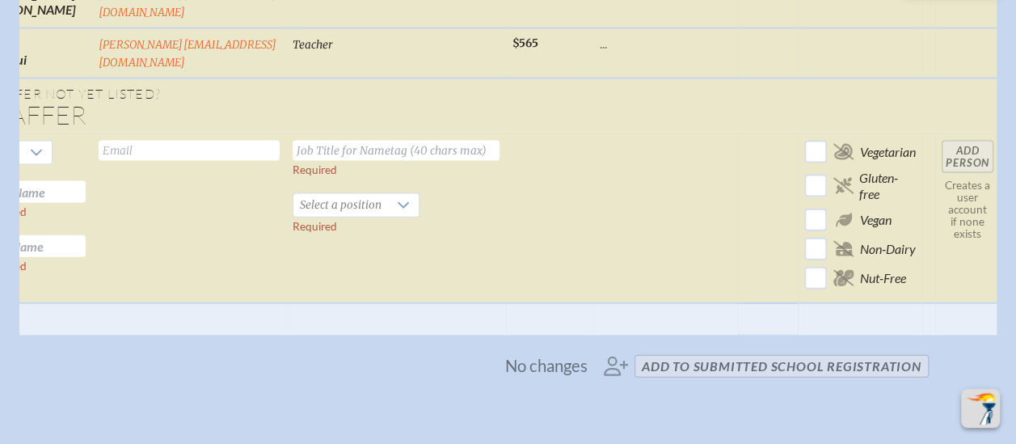
scroll to position [1686, 0]
